Goal: Task Accomplishment & Management: Use online tool/utility

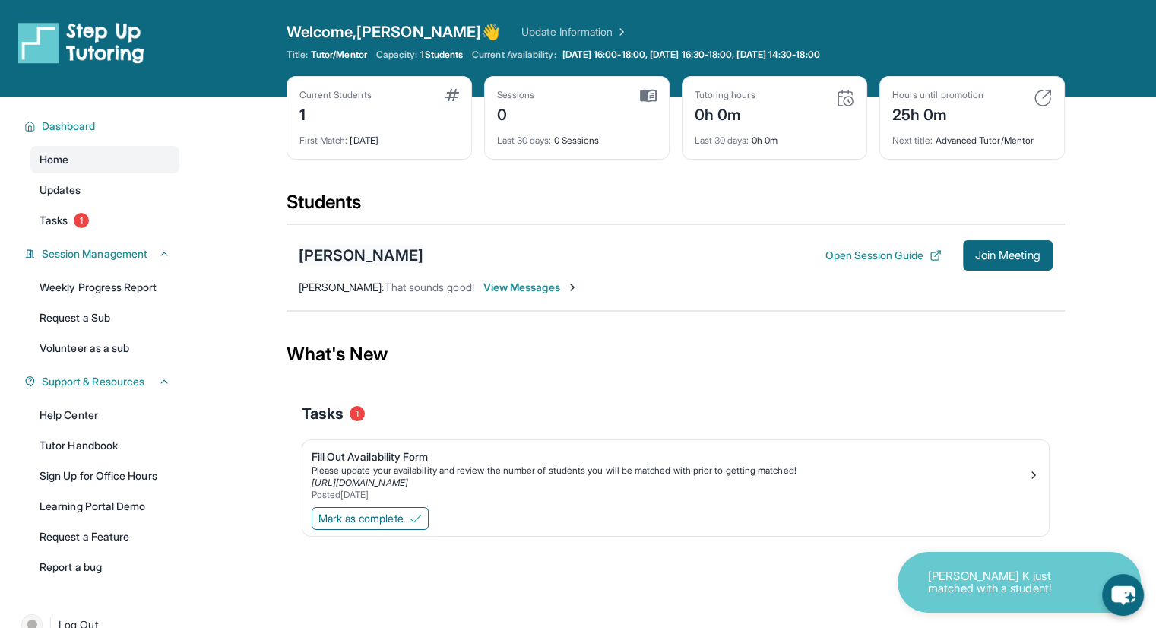
click at [362, 256] on div "[PERSON_NAME]" at bounding box center [361, 255] width 125 height 21
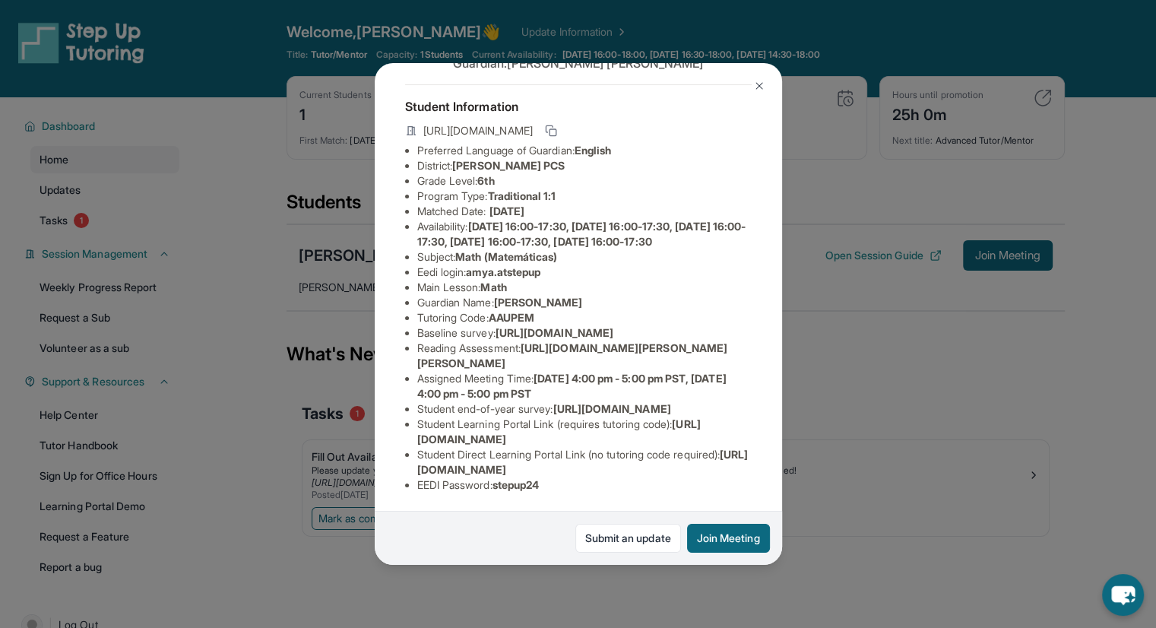
scroll to position [221, 0]
click at [598, 546] on link "Submit an update" at bounding box center [629, 538] width 106 height 29
click at [754, 84] on img at bounding box center [759, 86] width 12 height 12
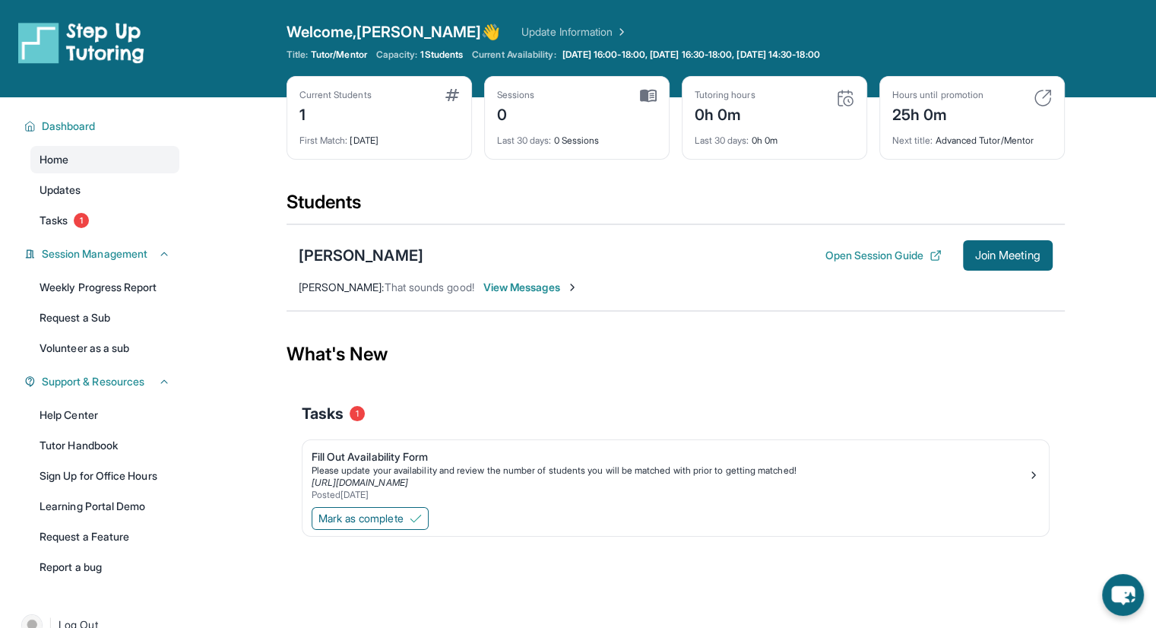
click at [529, 288] on span "View Messages" at bounding box center [531, 287] width 95 height 15
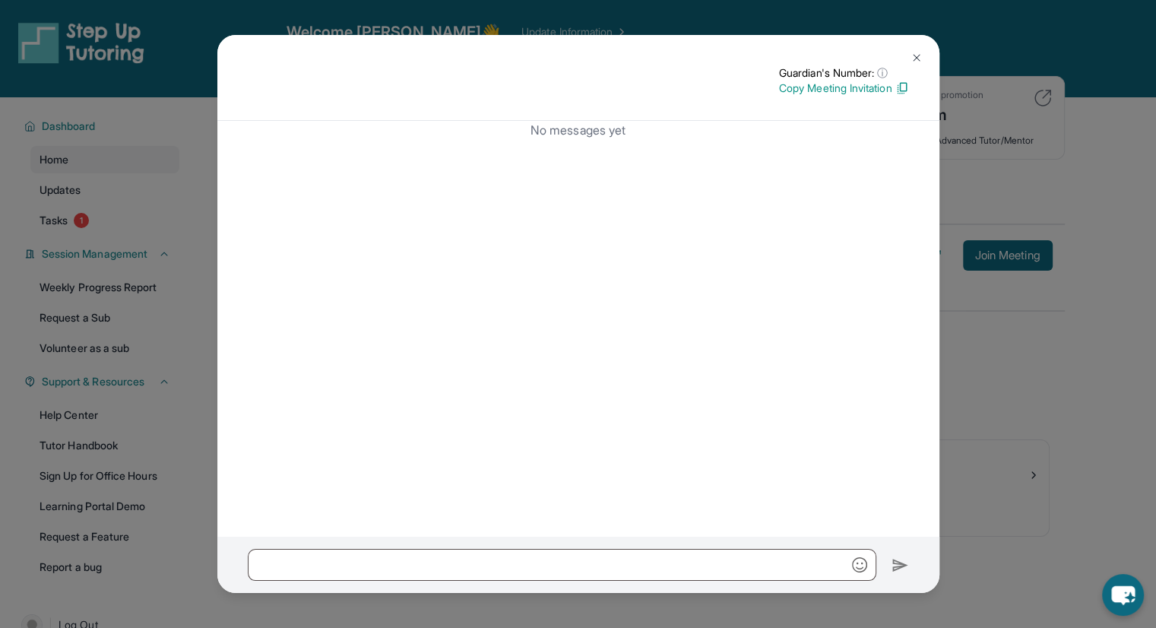
click at [915, 52] on img at bounding box center [917, 58] width 12 height 12
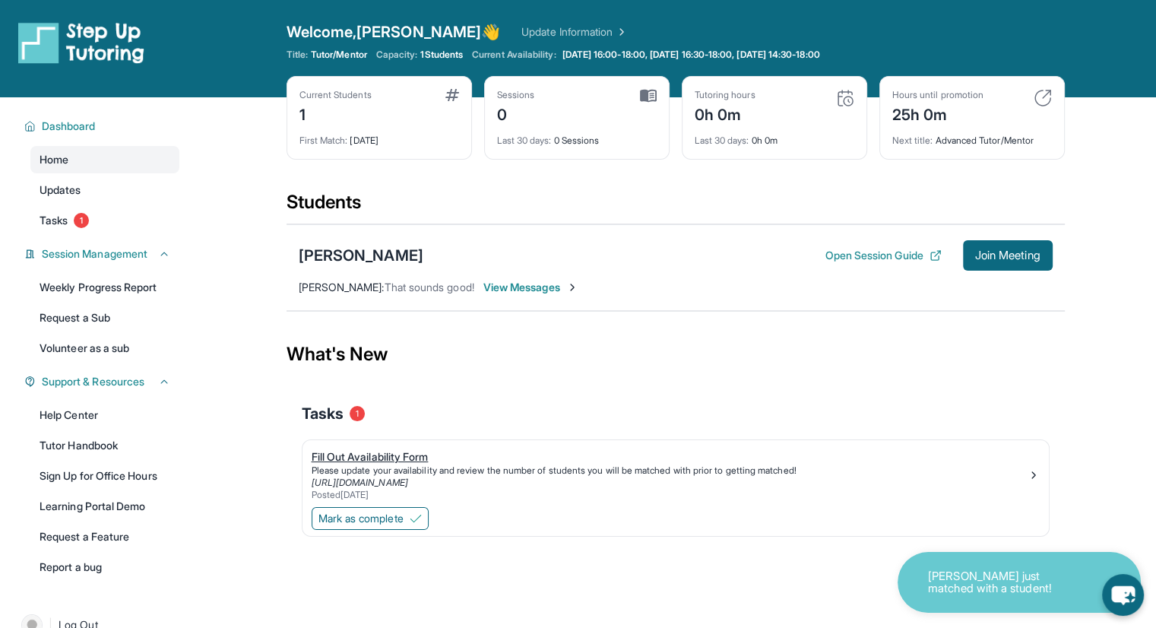
click at [404, 477] on link "https://form.stepuptutoring.org/YmTgMq" at bounding box center [360, 482] width 97 height 11
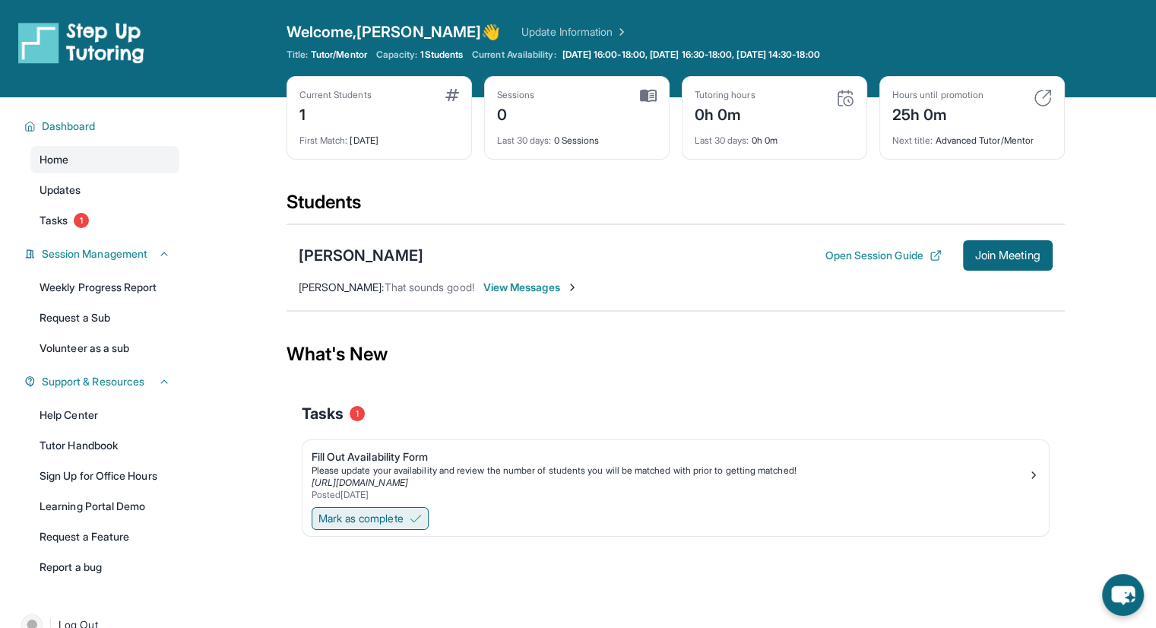
click at [363, 512] on span "Mark as complete" at bounding box center [361, 518] width 85 height 15
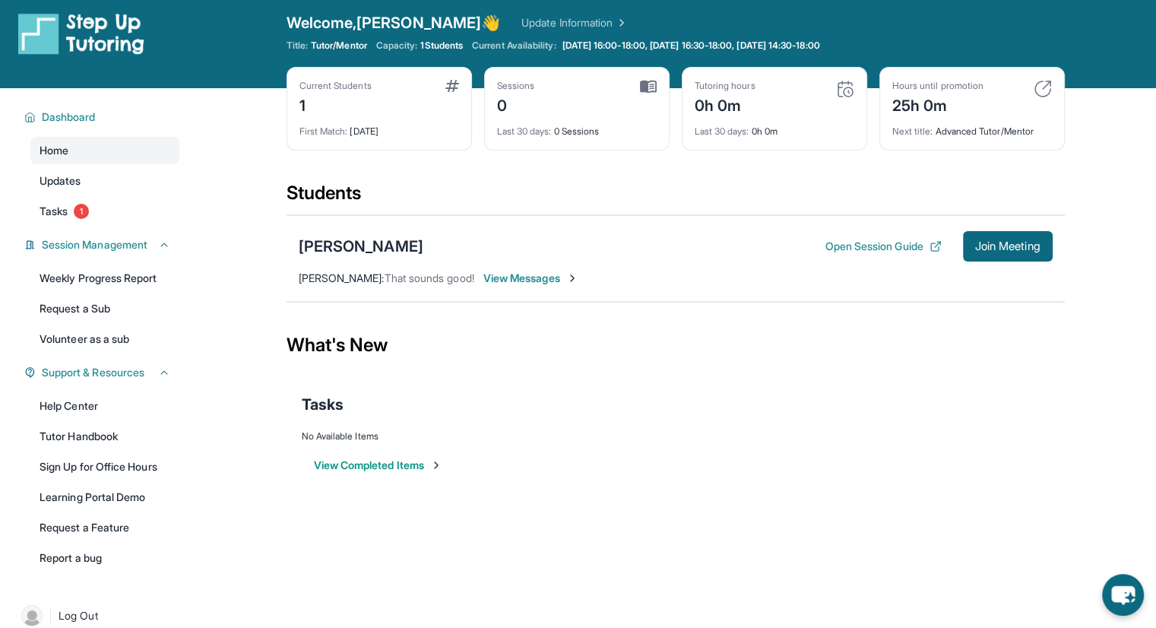
scroll to position [0, 0]
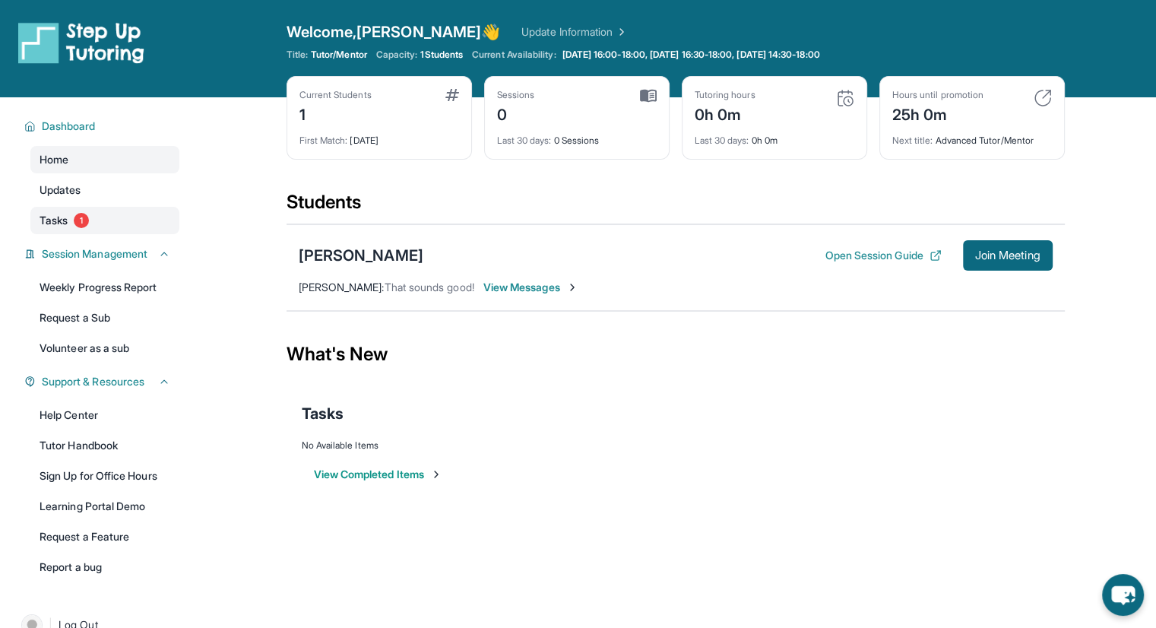
click at [122, 226] on link "Tasks 1" at bounding box center [104, 220] width 149 height 27
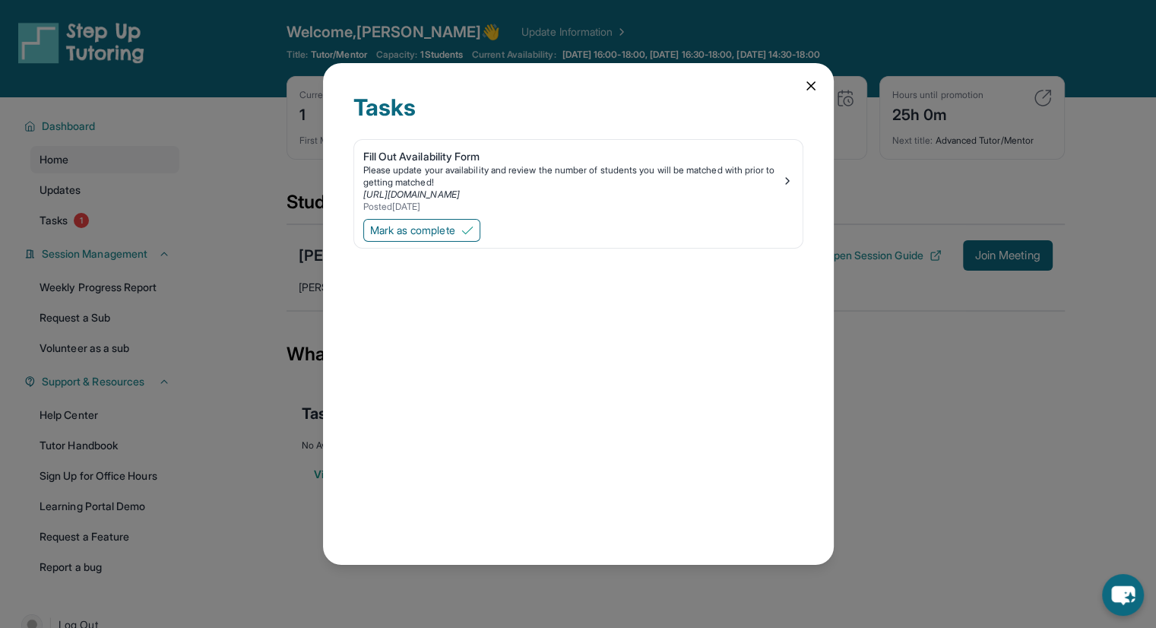
click at [810, 86] on icon at bounding box center [811, 86] width 8 height 8
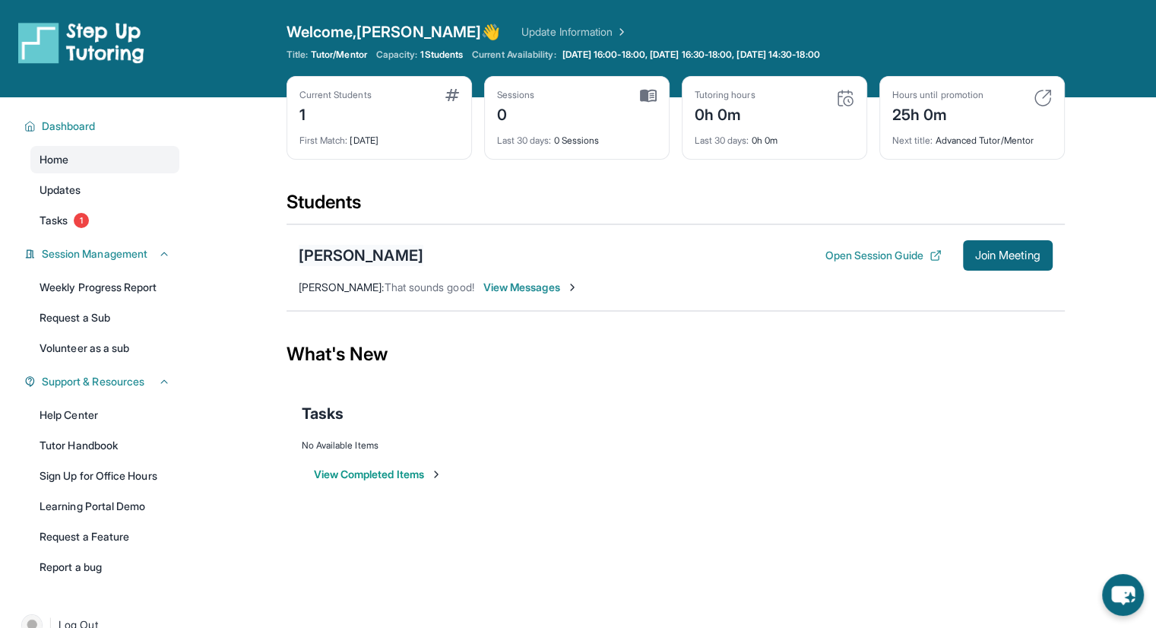
click at [365, 251] on div "Amy Alvarenga" at bounding box center [361, 255] width 125 height 21
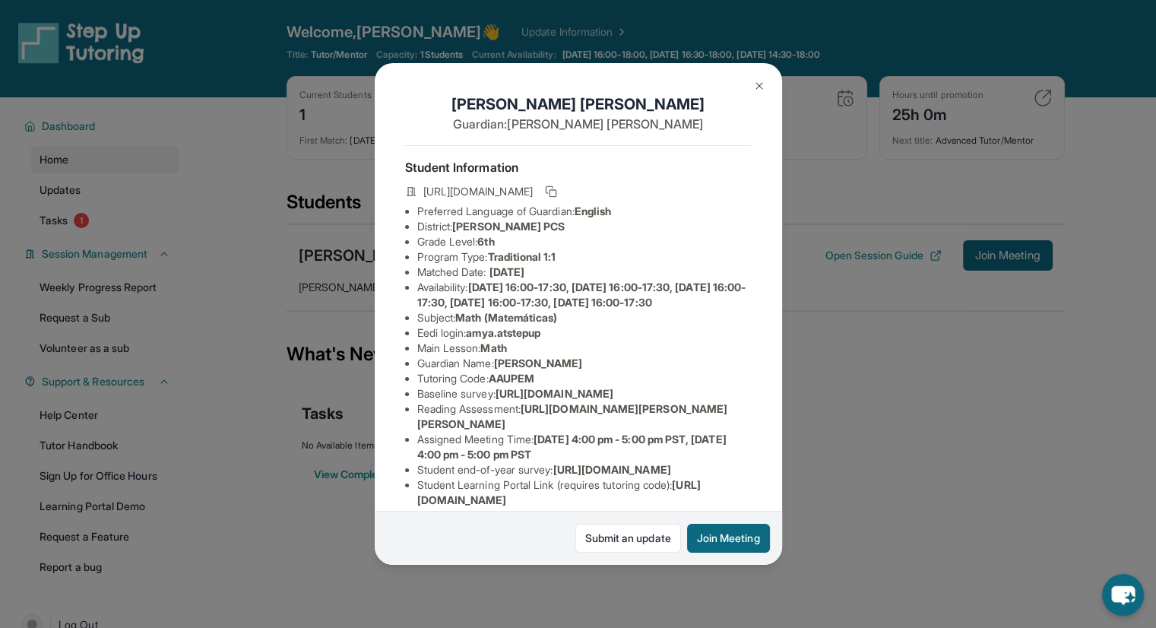
click at [750, 78] on button at bounding box center [759, 86] width 30 height 30
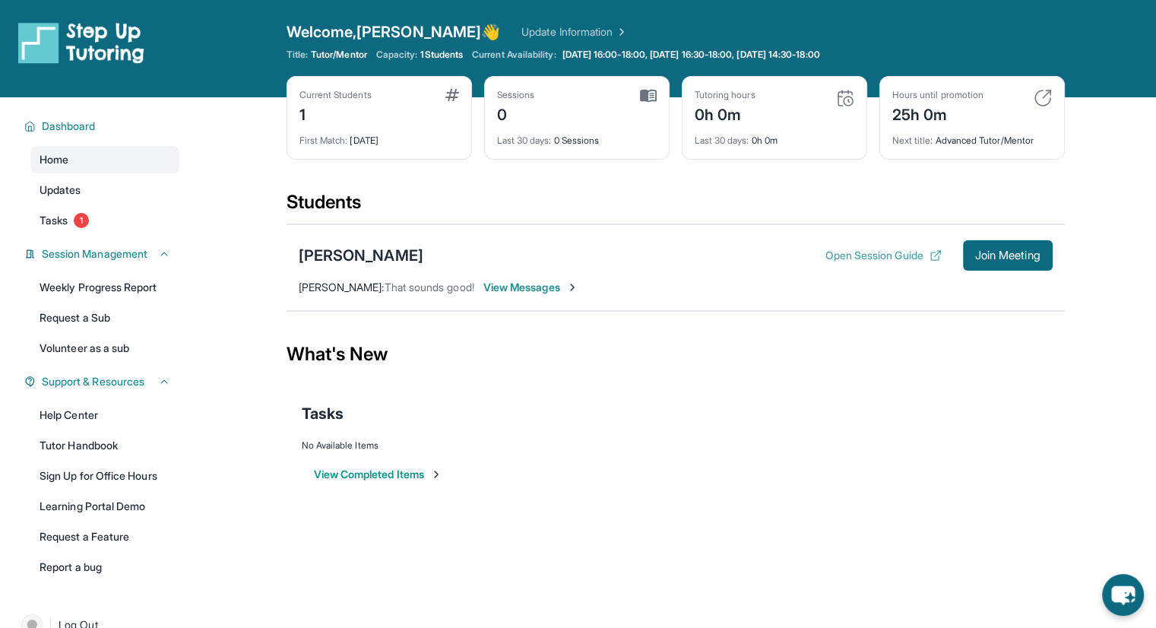
click at [880, 249] on button "Open Session Guide" at bounding box center [883, 255] width 116 height 15
